Goal: Task Accomplishment & Management: Complete application form

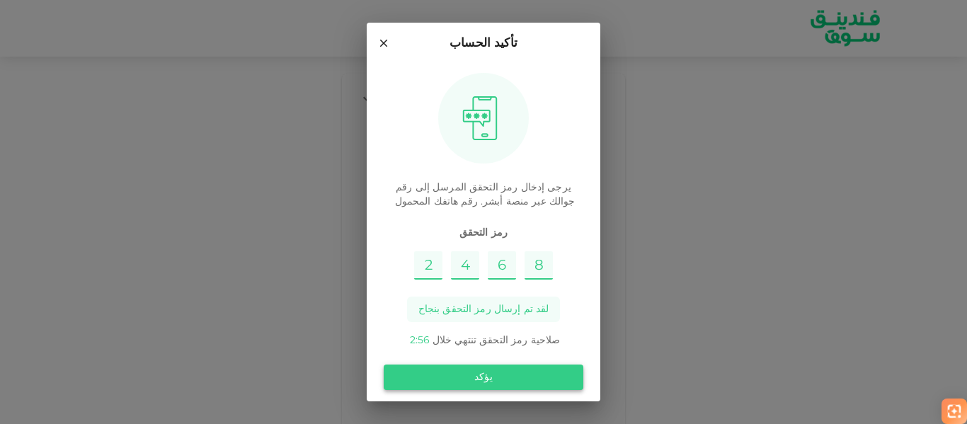
type input "8"
click at [523, 366] on button "يؤكد" at bounding box center [484, 376] width 200 height 25
click at [543, 264] on input "8" at bounding box center [538, 265] width 28 height 28
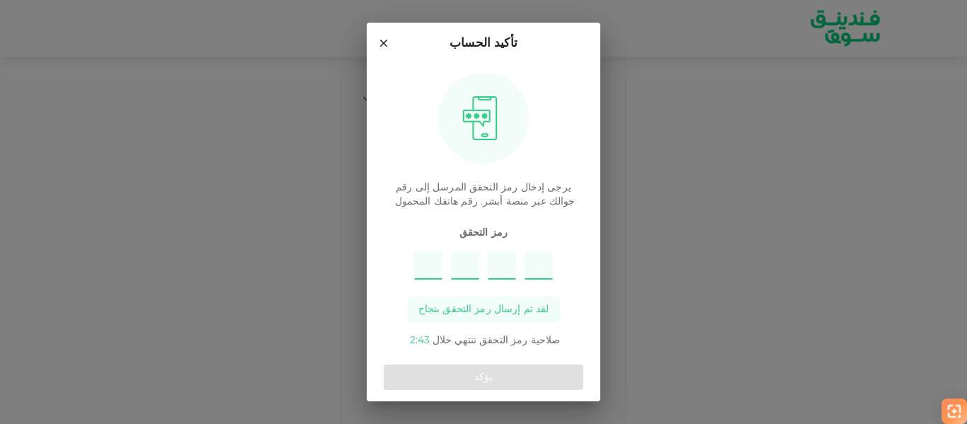
type input "5"
type input "8"
type input "7"
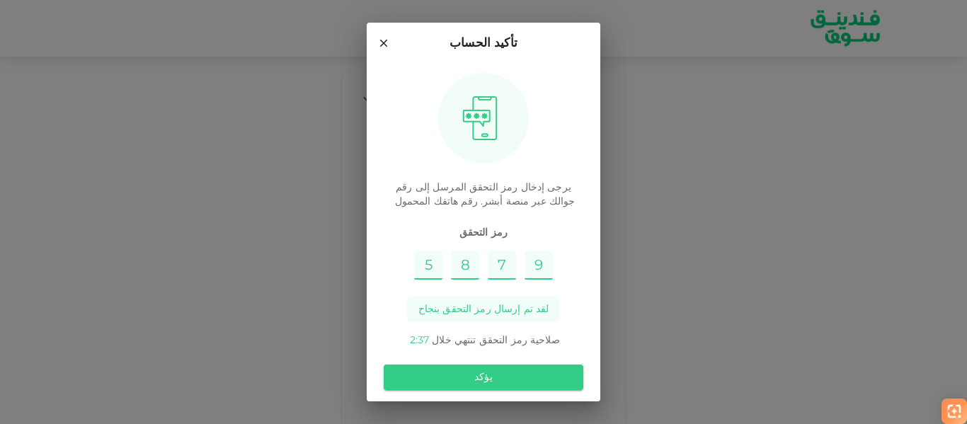
type input "9"
click at [505, 375] on button "يؤكد" at bounding box center [484, 376] width 200 height 25
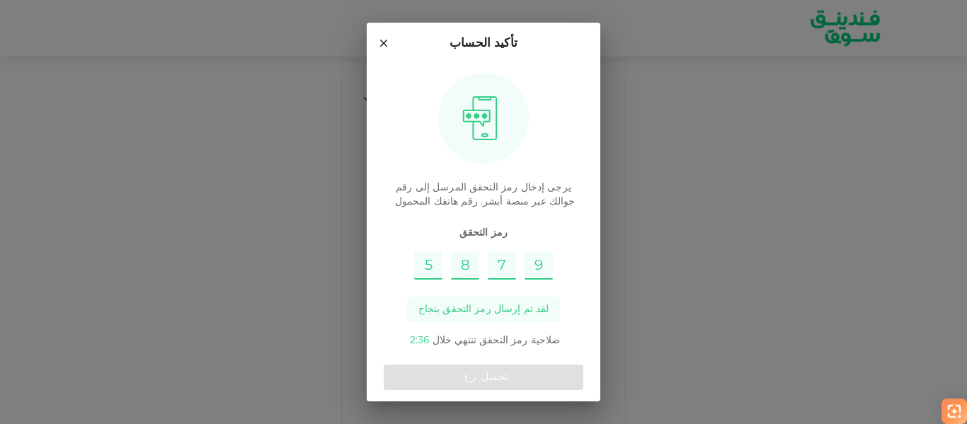
scroll to position [8, 0]
